Goal: Transaction & Acquisition: Purchase product/service

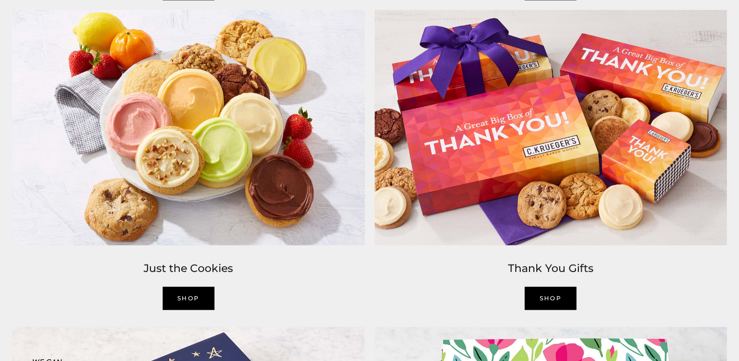
scroll to position [1419, 0]
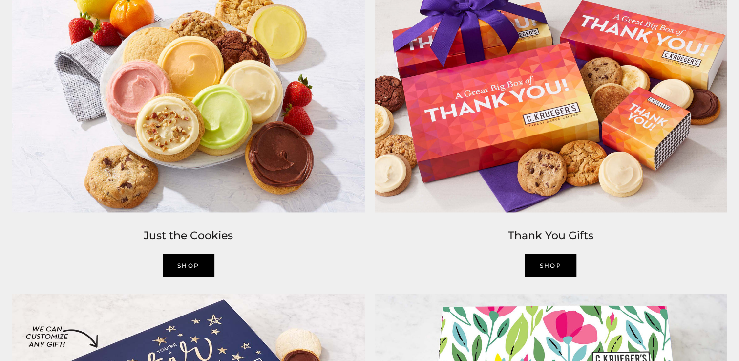
click at [193, 263] on link "SHOP" at bounding box center [189, 265] width 52 height 23
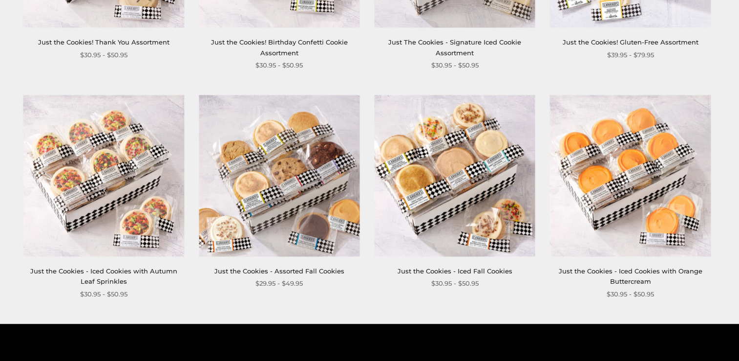
scroll to position [814, 0]
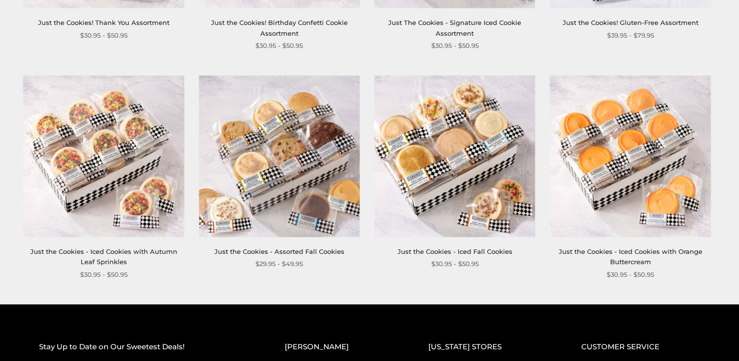
click at [468, 240] on div "Just the Cookies - Iced Fall Cookies $30.95 - $50.95" at bounding box center [454, 172] width 161 height 193
click at [431, 154] on img at bounding box center [454, 156] width 161 height 161
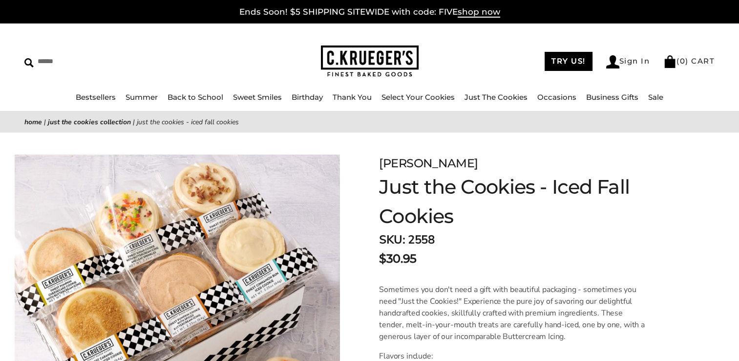
drag, startPoint x: 0, startPoint y: 0, endPoint x: 748, endPoint y: 346, distance: 824.2
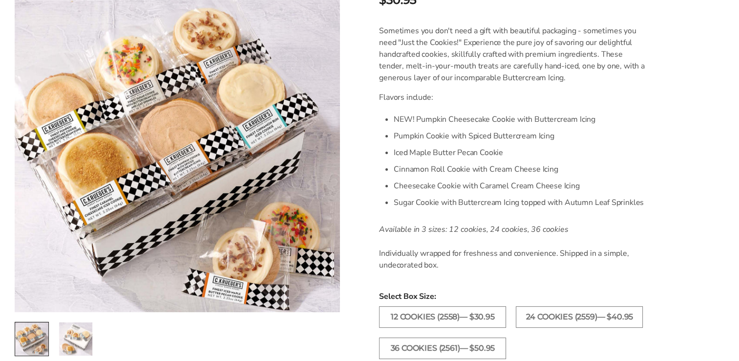
scroll to position [267, 0]
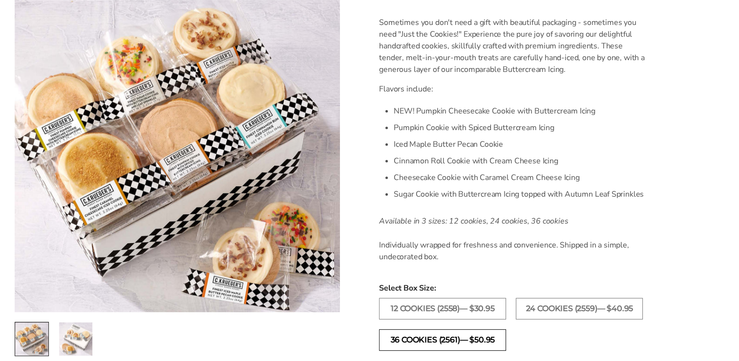
click at [476, 344] on label "36 COOKIES (2561)— $50.95" at bounding box center [442, 339] width 127 height 21
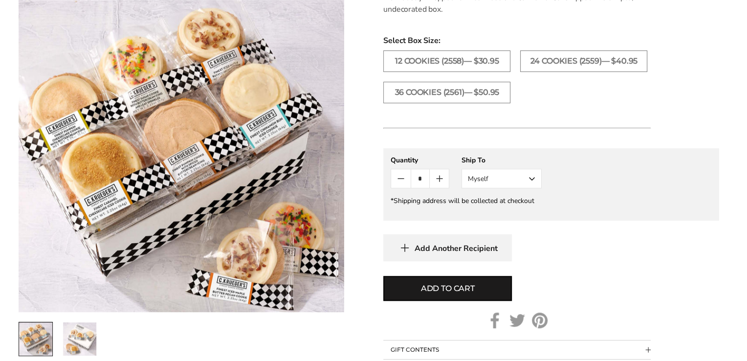
scroll to position [553, 0]
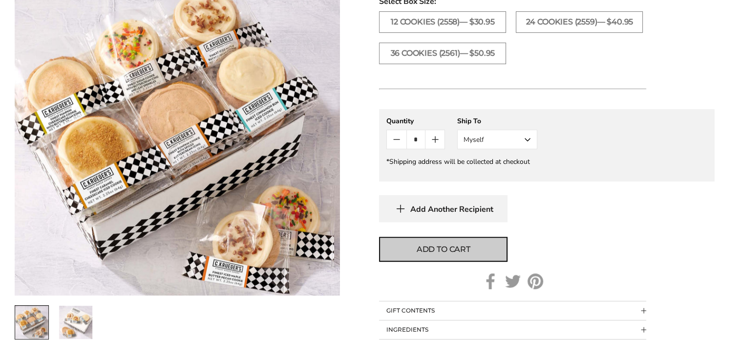
click at [457, 253] on span "Add to cart" at bounding box center [444, 249] width 54 height 12
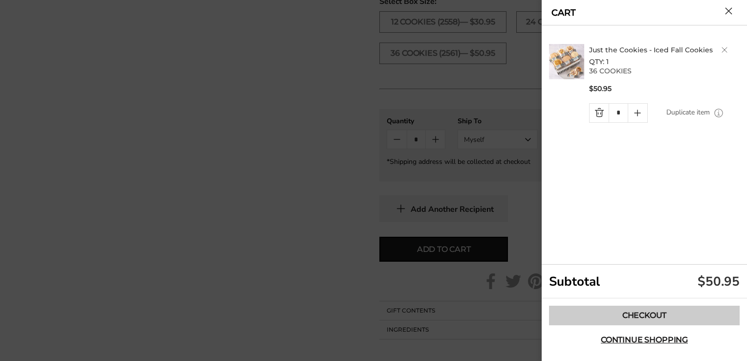
click at [644, 316] on link "Checkout" at bounding box center [644, 315] width 191 height 20
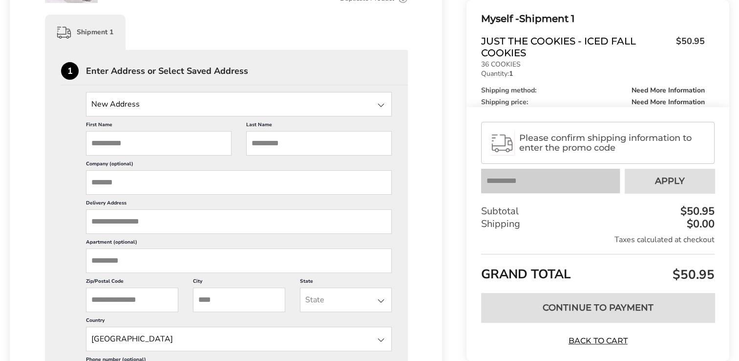
scroll to position [240, 0]
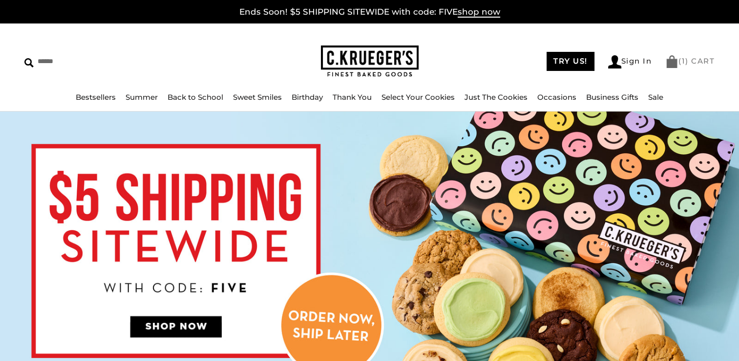
click at [701, 60] on link "( 1 ) CART" at bounding box center [690, 60] width 49 height 9
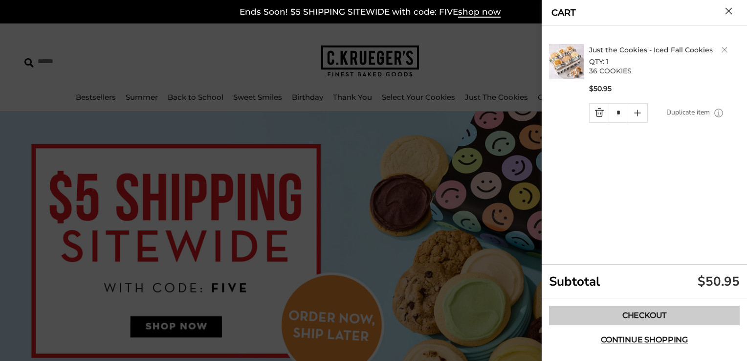
click at [658, 322] on link "Checkout" at bounding box center [644, 315] width 191 height 20
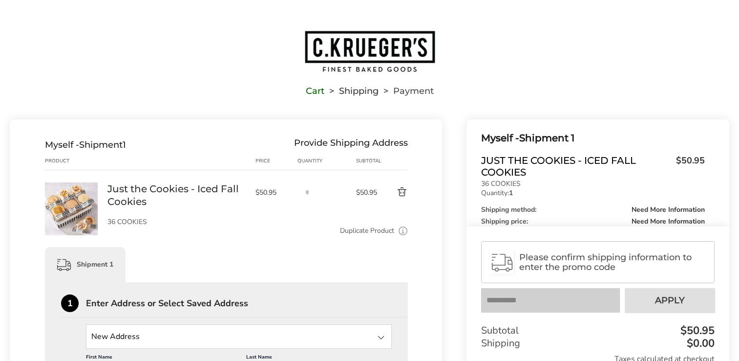
click at [664, 256] on span "Please confirm shipping information to enter the promo code" at bounding box center [612, 262] width 187 height 20
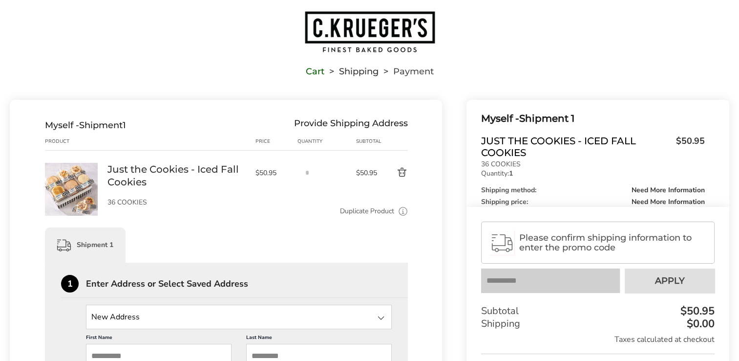
scroll to position [104, 0]
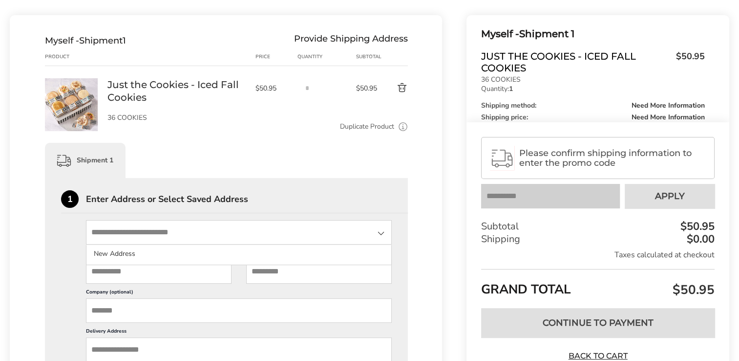
click at [205, 225] on input "State" at bounding box center [239, 232] width 306 height 24
type input "**********"
type input "********"
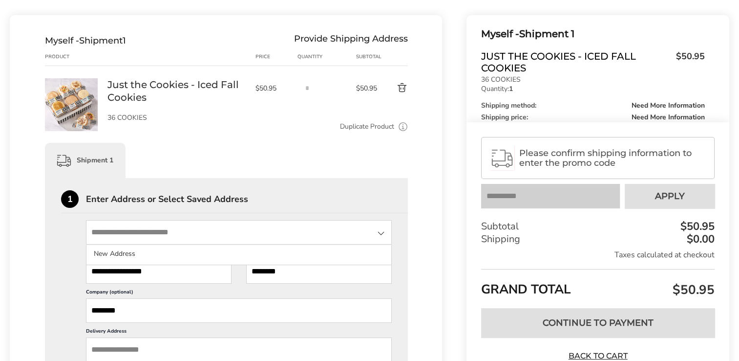
click at [123, 273] on input "**********" at bounding box center [159, 271] width 146 height 24
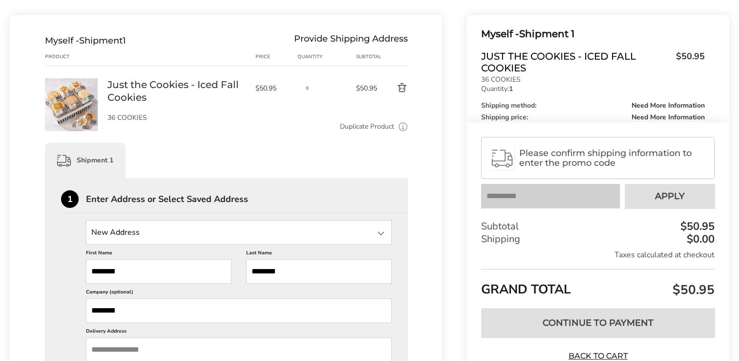
type input "*******"
click at [127, 306] on input "********" at bounding box center [239, 310] width 306 height 24
type input "*"
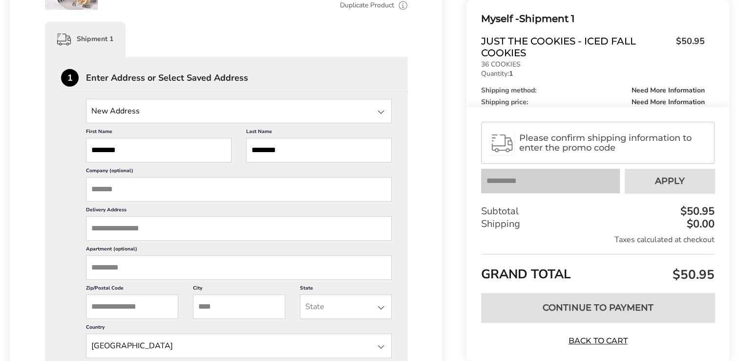
scroll to position [235, 0]
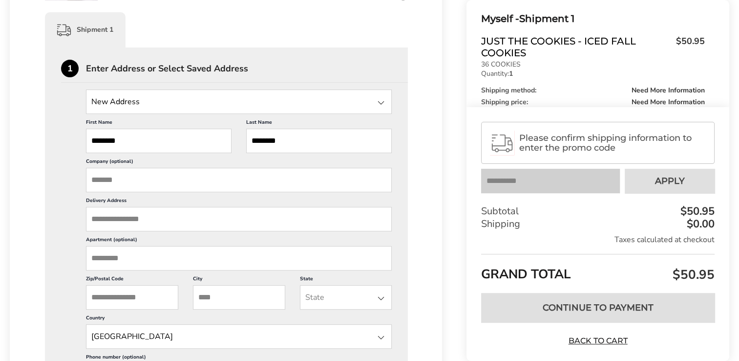
click at [97, 219] on input "Delivery Address" at bounding box center [239, 219] width 306 height 24
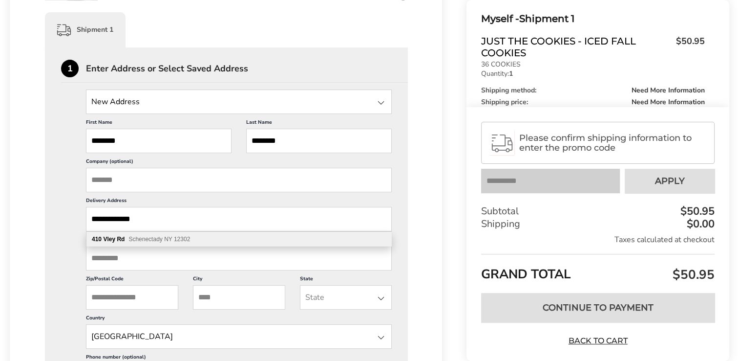
type input "**********"
click at [153, 300] on input "Zip/Postal Code" at bounding box center [132, 297] width 92 height 24
type input "*****"
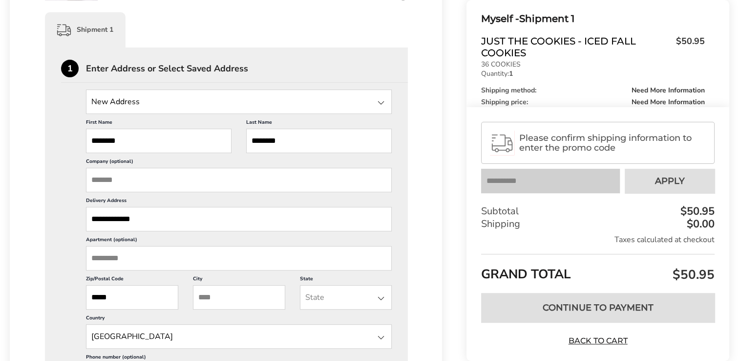
type input "**********"
type input "******"
type input "**"
type input "**********"
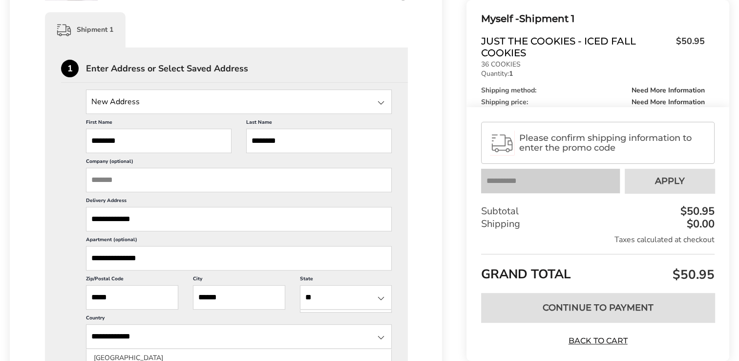
click at [152, 253] on input "**********" at bounding box center [239, 258] width 306 height 24
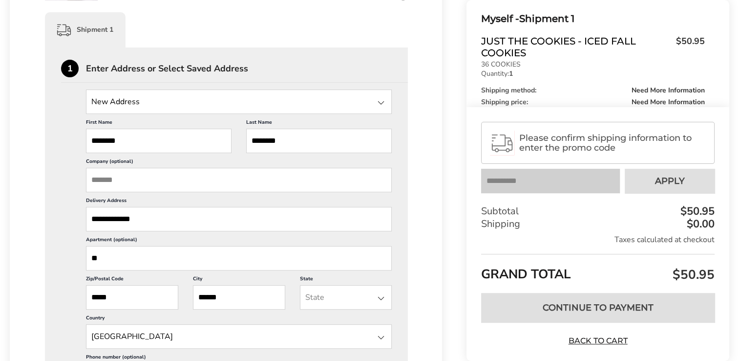
type input "*"
click at [381, 298] on div at bounding box center [381, 298] width 12 height 12
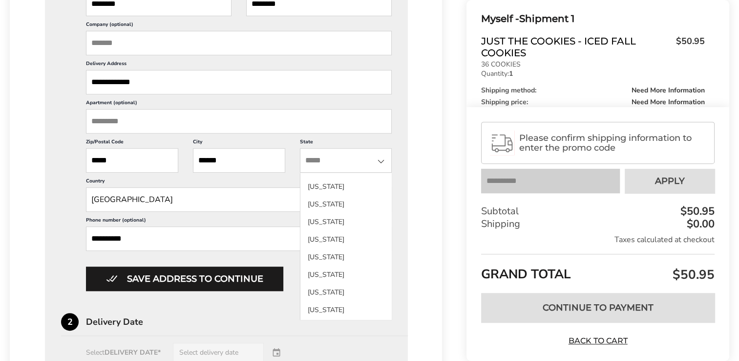
scroll to position [522, 0]
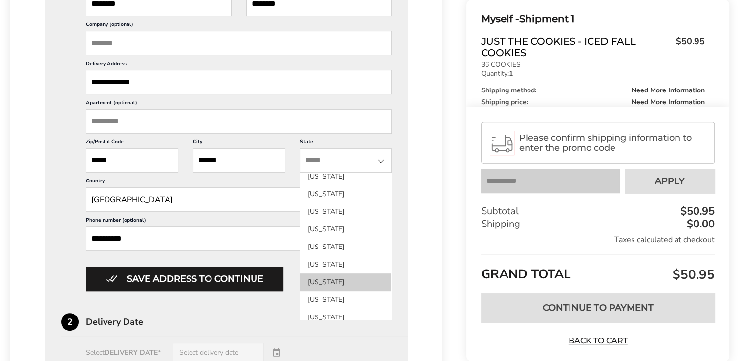
click at [328, 291] on li "New York" at bounding box center [346, 300] width 91 height 18
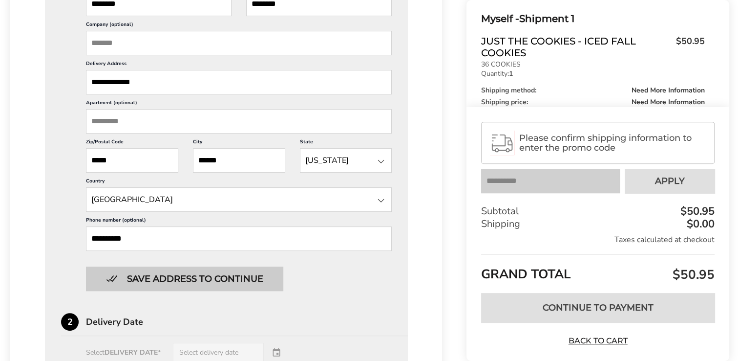
click at [208, 277] on button "Save address to continue" at bounding box center [184, 278] width 197 height 24
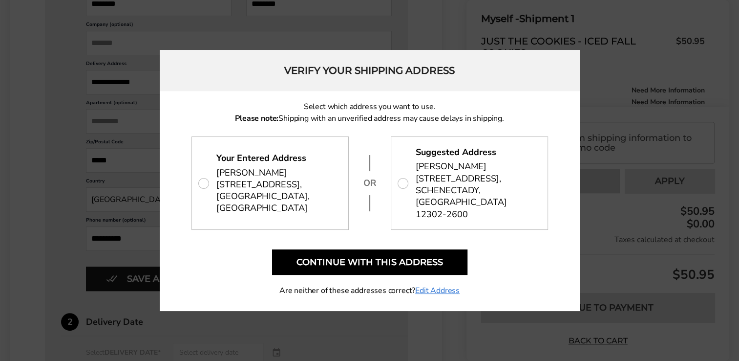
click at [204, 189] on p "Your Entered Address Jeanine Fiorillo 410 Vley Road, SCOTIA, NY 12302" at bounding box center [270, 183] width 156 height 92
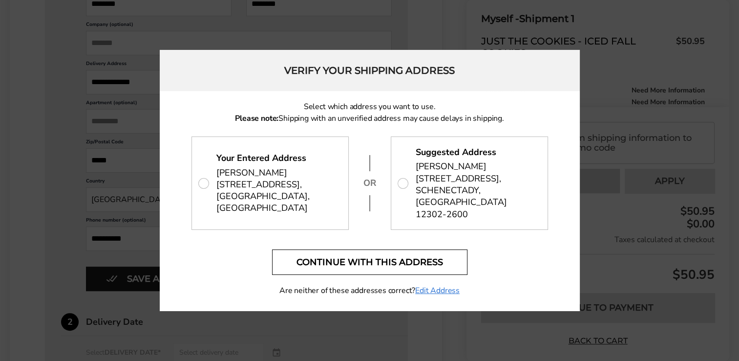
click at [346, 263] on button "Continue with this address" at bounding box center [369, 261] width 195 height 25
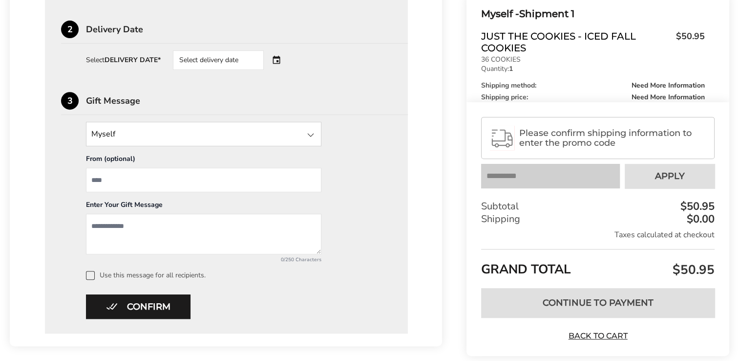
click at [278, 58] on div "Select delivery date" at bounding box center [232, 60] width 118 height 20
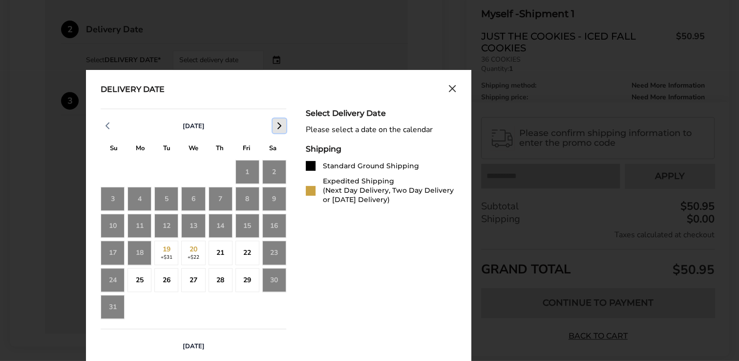
click at [279, 120] on icon "button" at bounding box center [280, 126] width 12 height 12
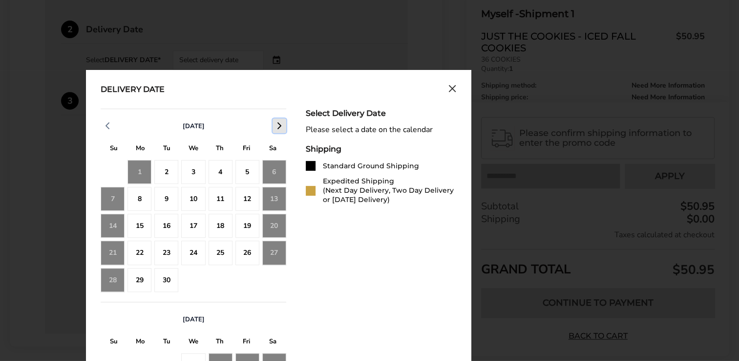
click at [279, 120] on icon "button" at bounding box center [280, 126] width 12 height 12
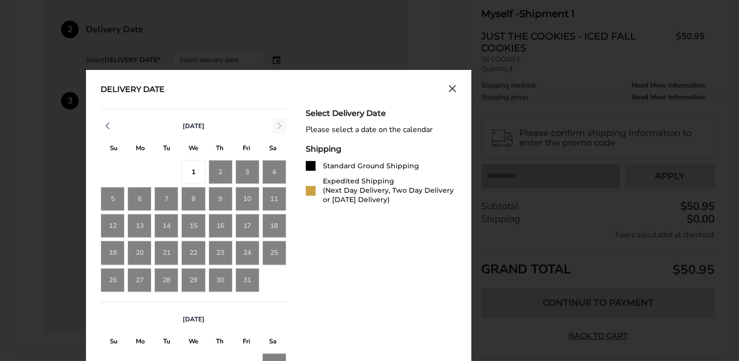
click at [279, 120] on div "October 2025" at bounding box center [194, 126] width 186 height 15
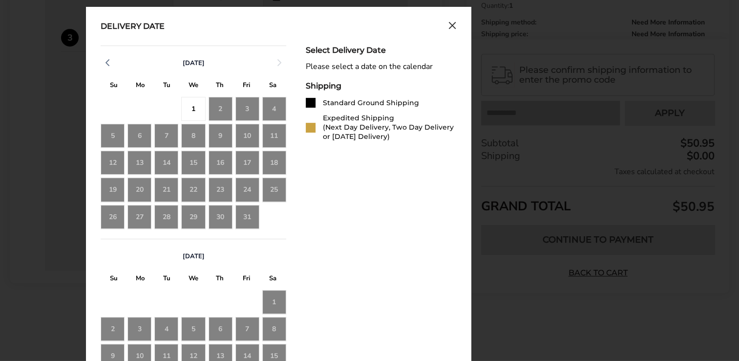
scroll to position [447, 0]
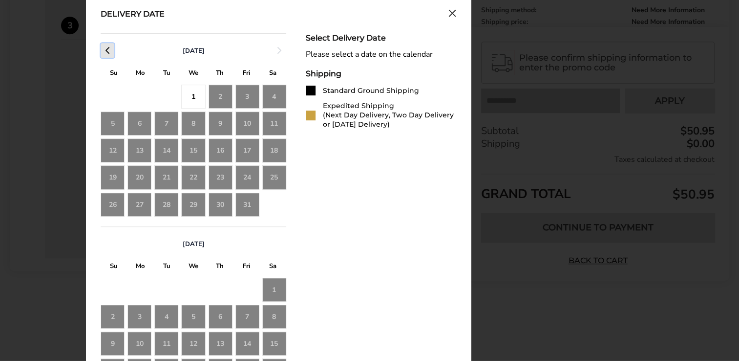
click at [110, 47] on icon "button" at bounding box center [108, 50] width 12 height 12
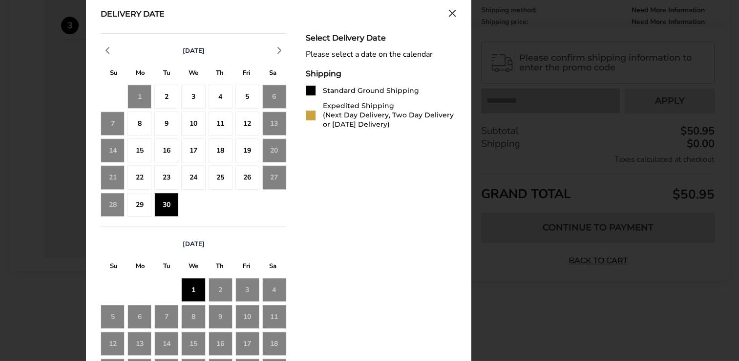
click at [193, 287] on div "1" at bounding box center [193, 290] width 24 height 24
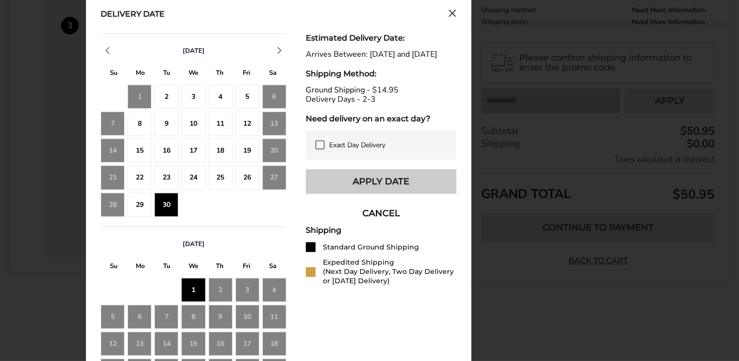
click at [352, 183] on button "Apply Date" at bounding box center [381, 181] width 150 height 24
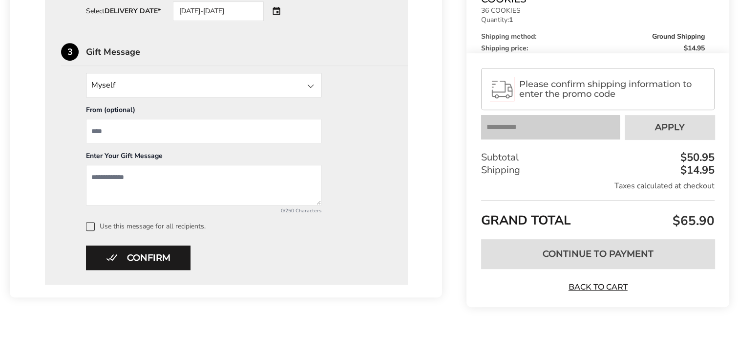
scroll to position [419, 0]
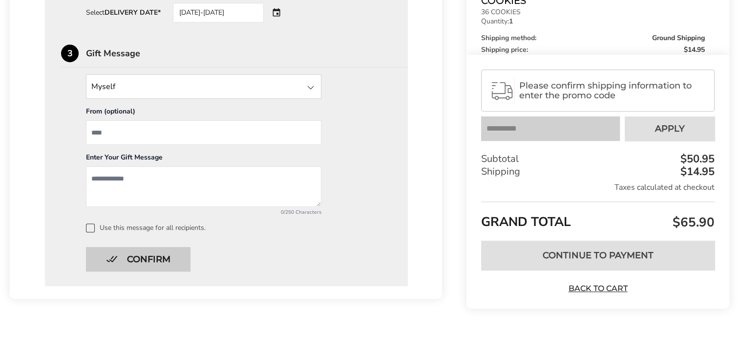
click at [166, 254] on button "Confirm" at bounding box center [138, 259] width 105 height 24
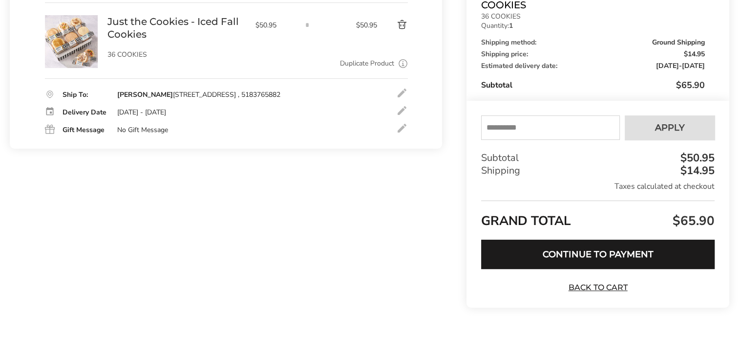
click at [488, 129] on input "text" at bounding box center [550, 127] width 139 height 24
type input "****"
click at [642, 132] on button "Apply" at bounding box center [670, 127] width 90 height 24
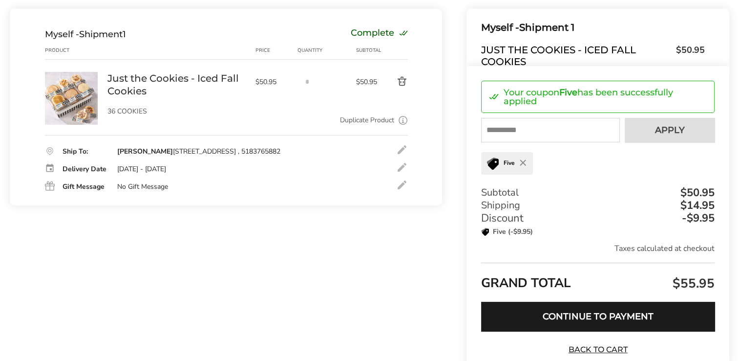
scroll to position [163, 0]
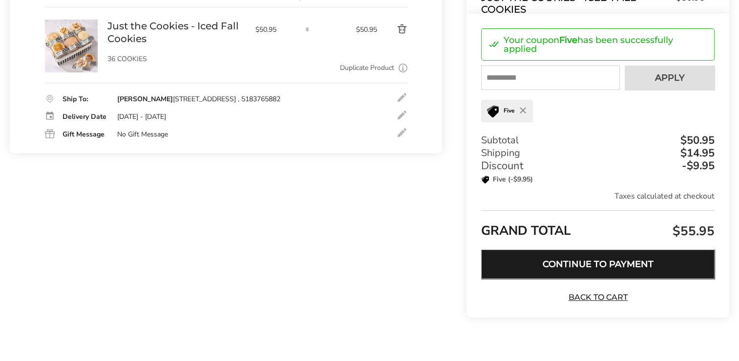
click at [586, 268] on button "Continue to Payment" at bounding box center [598, 263] width 234 height 29
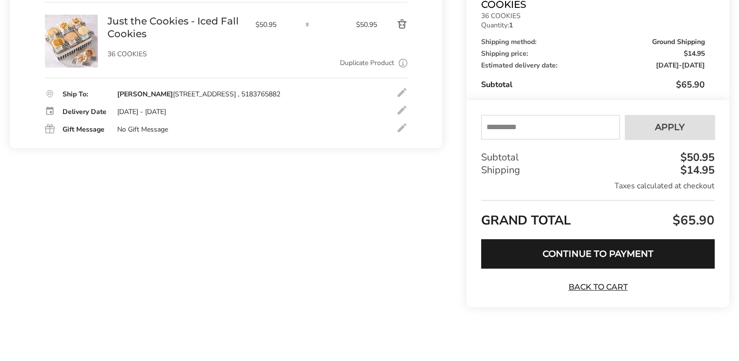
scroll to position [167, 0]
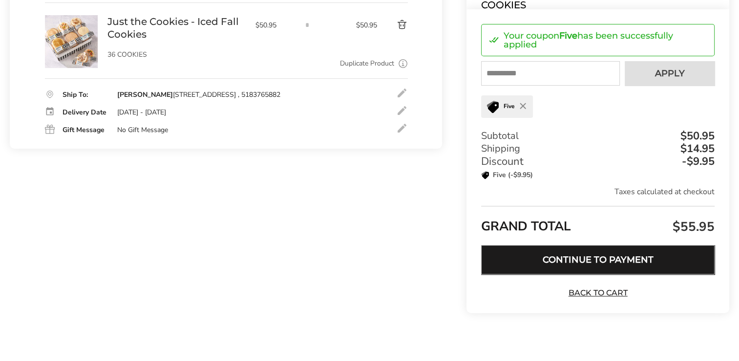
click at [579, 269] on button "Continue to Payment" at bounding box center [598, 259] width 234 height 29
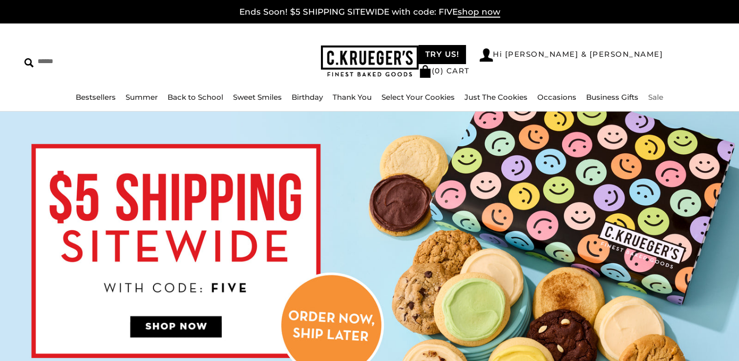
click at [655, 95] on link "Sale" at bounding box center [655, 96] width 15 height 9
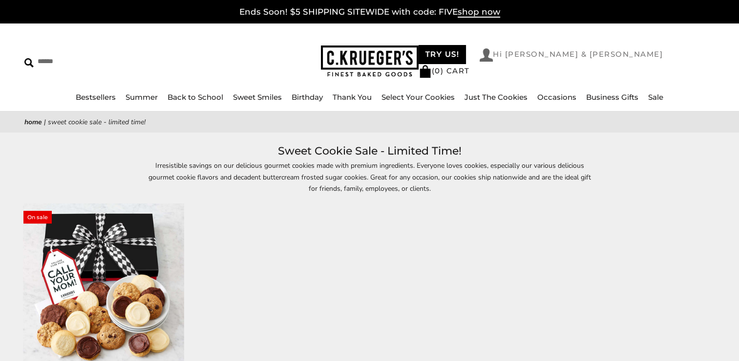
click at [493, 62] on img at bounding box center [486, 54] width 13 height 13
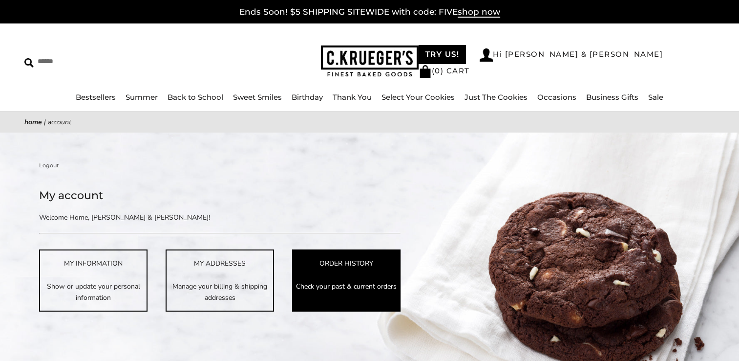
click at [370, 281] on p "Check your past & current orders" at bounding box center [346, 285] width 107 height 11
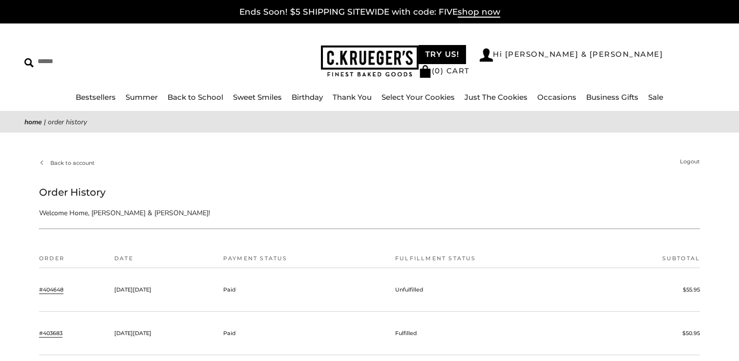
click at [56, 292] on link "#404648" at bounding box center [51, 289] width 24 height 9
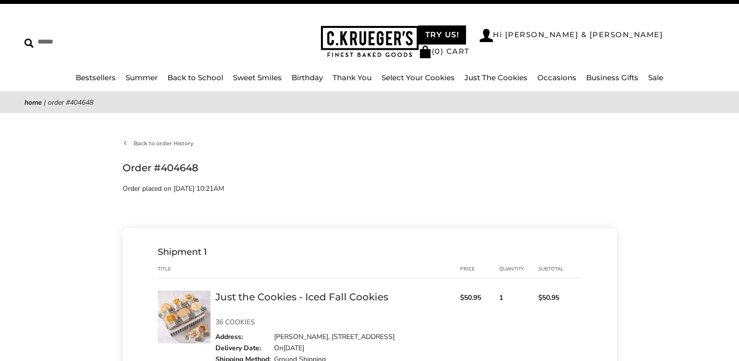
scroll to position [104, 0]
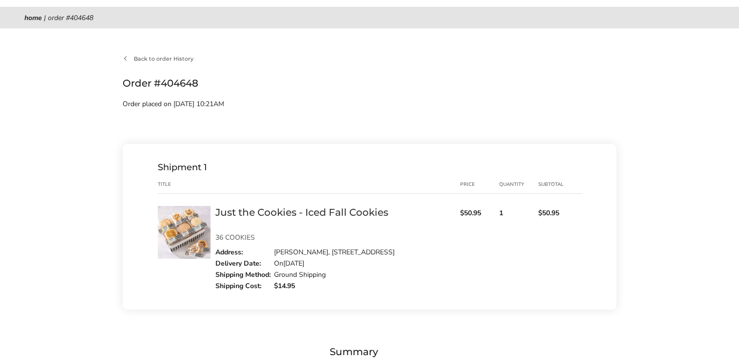
click at [195, 221] on img at bounding box center [184, 232] width 53 height 53
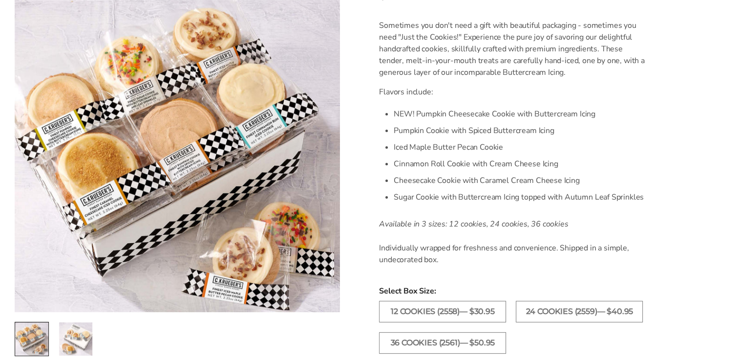
scroll to position [274, 0]
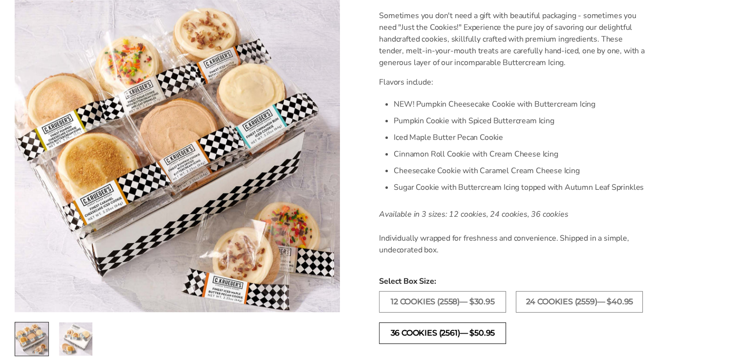
click at [489, 325] on label "36 COOKIES (2561)— $50.95" at bounding box center [442, 332] width 127 height 21
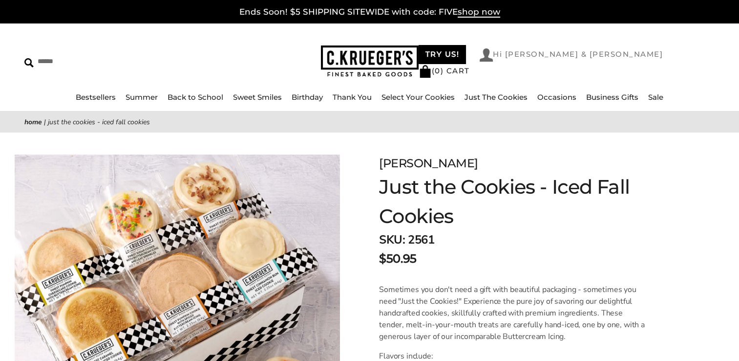
click at [493, 60] on img at bounding box center [486, 54] width 13 height 13
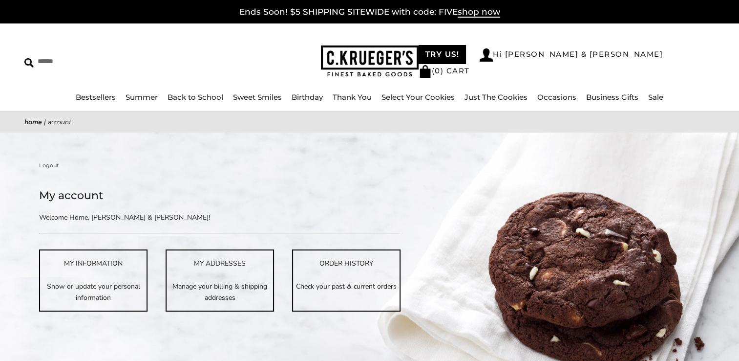
click at [493, 60] on img at bounding box center [486, 54] width 13 height 13
click at [614, 59] on link "Hi [PERSON_NAME] & [PERSON_NAME]" at bounding box center [571, 54] width 183 height 13
click at [493, 62] on img at bounding box center [486, 54] width 13 height 13
click at [48, 164] on link "Logout" at bounding box center [49, 165] width 20 height 9
